Goal: Information Seeking & Learning: Learn about a topic

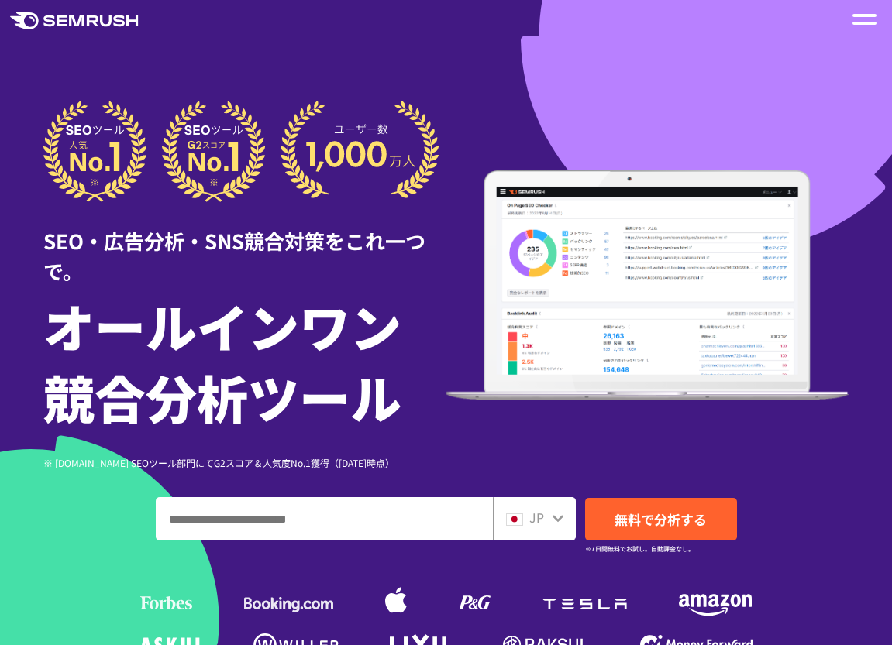
click at [221, 230] on div "SEO・広告分析・SNS競合対策をこれ一つで。" at bounding box center [244, 244] width 403 height 84
click at [397, 519] on input "ドメイン、キーワードまたはURLを入力してください" at bounding box center [324, 519] width 335 height 42
paste input "**********"
type input "**********"
click at [559, 509] on div at bounding box center [558, 517] width 12 height 20
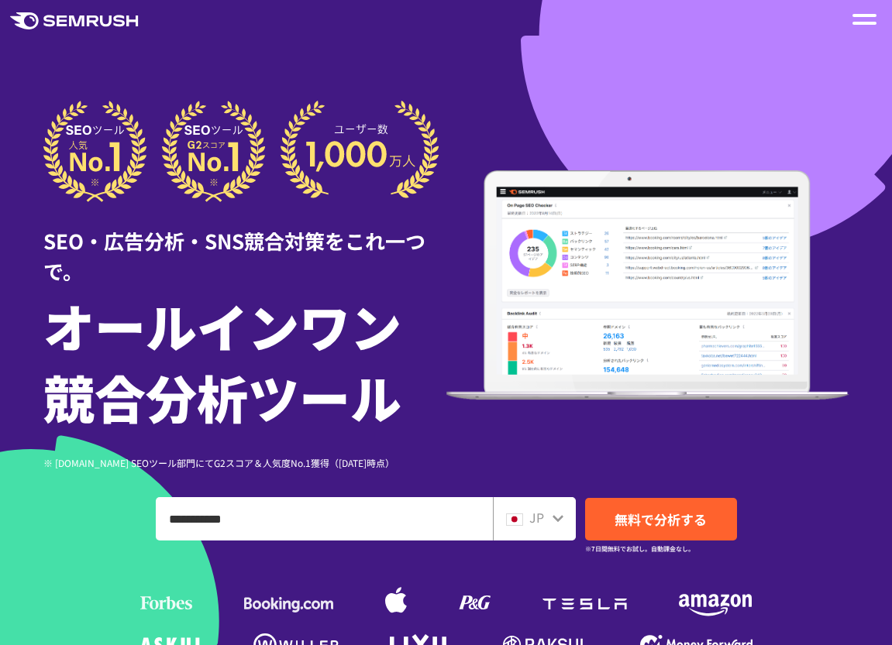
click at [555, 528] on div "JP" at bounding box center [534, 518] width 83 height 43
click at [555, 522] on icon at bounding box center [558, 518] width 12 height 12
click at [553, 517] on icon at bounding box center [557, 518] width 11 height 7
click at [552, 521] on icon at bounding box center [558, 518] width 12 height 12
click at [552, 525] on div at bounding box center [558, 517] width 12 height 20
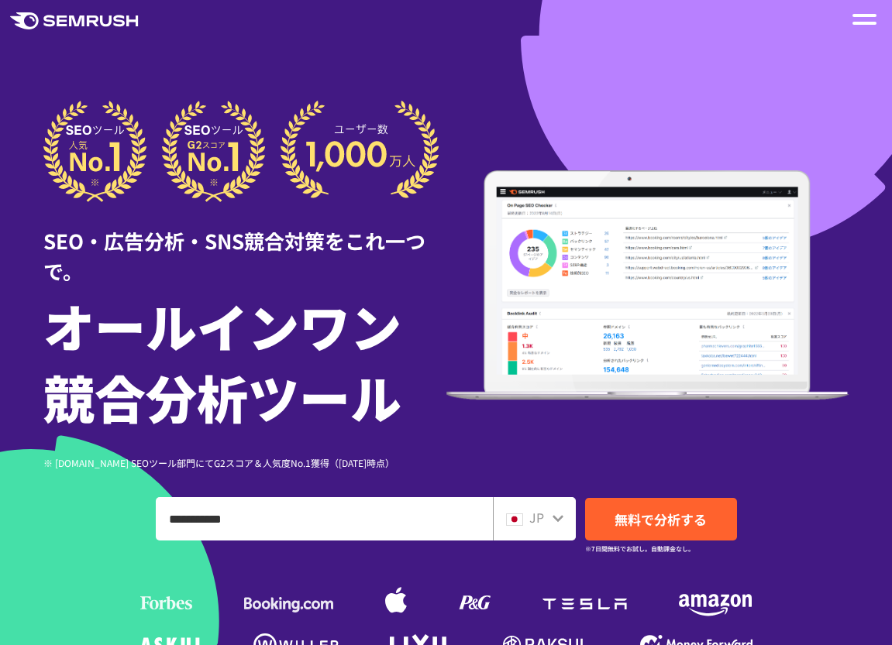
click at [557, 533] on div "JP" at bounding box center [534, 518] width 83 height 43
click at [557, 523] on icon at bounding box center [558, 518] width 12 height 12
click at [673, 506] on link "無料で分析する" at bounding box center [661, 519] width 152 height 43
